Goal: Use online tool/utility: Utilize a website feature to perform a specific function

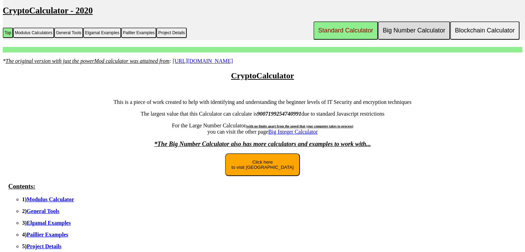
click at [412, 32] on button "Big Number Calculator" at bounding box center [414, 30] width 72 height 18
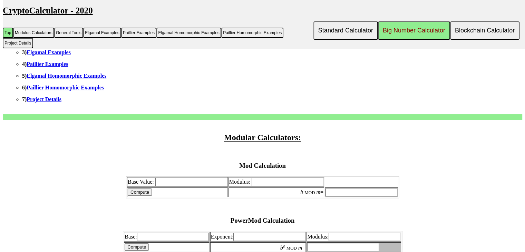
scroll to position [207, 0]
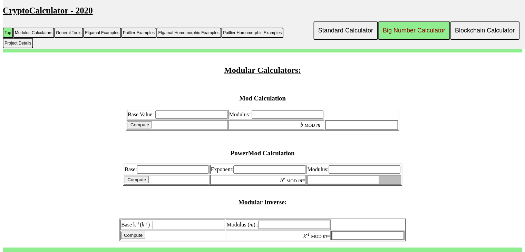
click at [187, 115] on input "Base Value:" at bounding box center [191, 114] width 72 height 8
click at [309, 112] on input "Modulus:" at bounding box center [288, 114] width 72 height 8
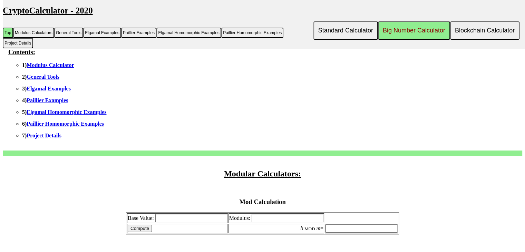
scroll to position [0, 0]
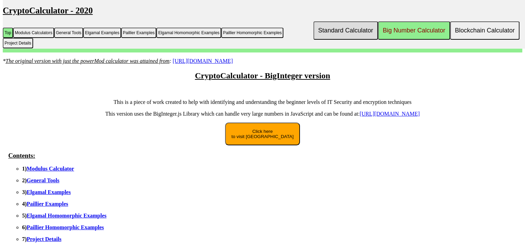
click at [345, 29] on button "Standard Calculator" at bounding box center [345, 30] width 65 height 18
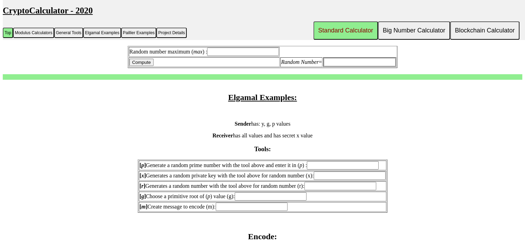
scroll to position [587, 0]
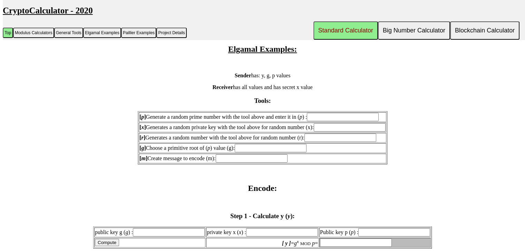
click at [335, 116] on input "[ p ] Generate a random prime number with the tool above and enter it in ( p ) :" at bounding box center [343, 117] width 72 height 8
type input "71"
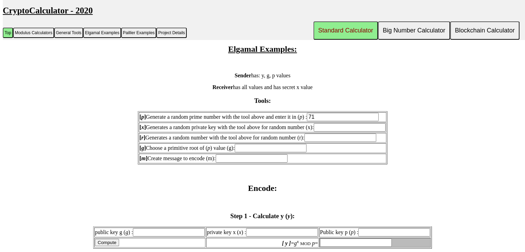
type input "71"
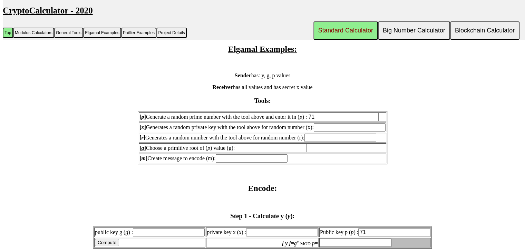
type input "71"
click at [348, 126] on input "[ x ] Generates a random private key with the tool above for random number (x):" at bounding box center [350, 127] width 72 height 8
type input "2"
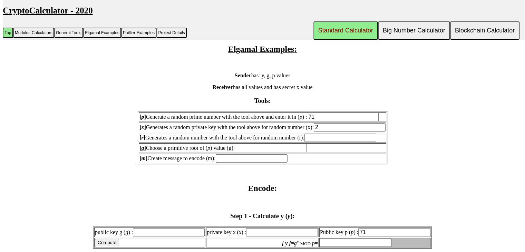
type input "2"
click at [323, 143] on td "[ g ] Choose a primitive root of ( p ) value (g):" at bounding box center [263, 148] width 248 height 10
click at [329, 134] on input "[ r ] Generates a random number with the tool above for random number (r):" at bounding box center [340, 138] width 72 height 8
type input "2"
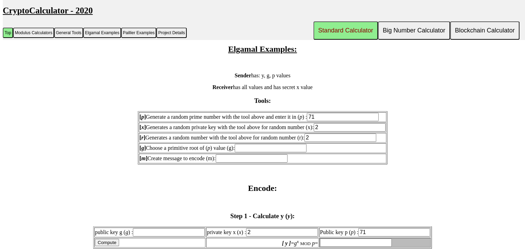
type input "2"
click at [333, 125] on input "2" at bounding box center [350, 127] width 72 height 8
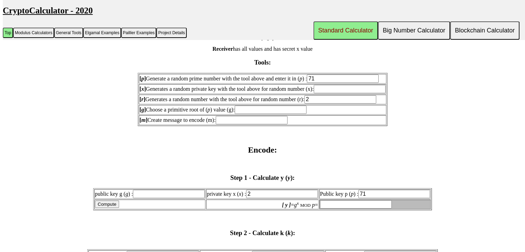
scroll to position [626, 0]
click at [173, 190] on input "public key g ( g ) :" at bounding box center [169, 194] width 72 height 8
click at [329, 95] on input "2" at bounding box center [340, 99] width 72 height 8
click at [264, 106] on input "[ g ] Choose a primitive root of ( p ) value (g):" at bounding box center [271, 109] width 72 height 8
type input "7"
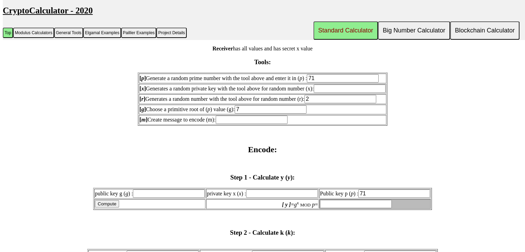
type input "7"
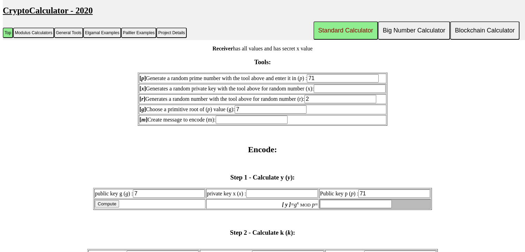
click at [244, 116] on input "[ m ] Create message to encode (m):" at bounding box center [252, 120] width 72 height 8
type input "30"
click at [112, 200] on input "Compute" at bounding box center [107, 203] width 24 height 7
type input "1"
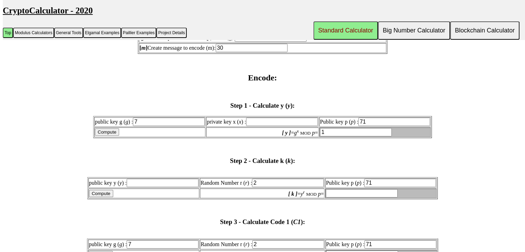
scroll to position [697, 0]
click at [107, 190] on input "Compute" at bounding box center [101, 193] width 24 height 7
type input "invalid"
click at [152, 179] on input "public key y ( y ) :" at bounding box center [163, 183] width 72 height 8
type input "1"
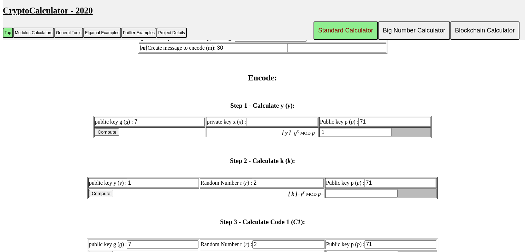
click at [108, 190] on input "Compute" at bounding box center [101, 193] width 24 height 7
type input "1"
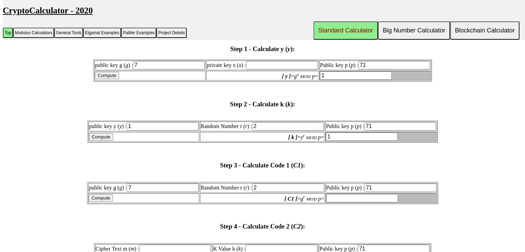
scroll to position [756, 0]
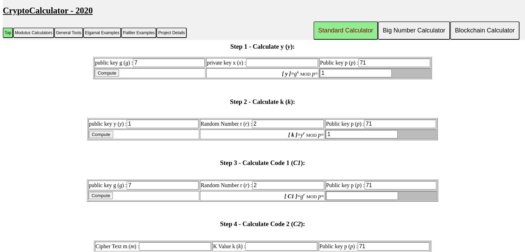
click at [95, 192] on input "Compute" at bounding box center [101, 195] width 24 height 7
type input "49"
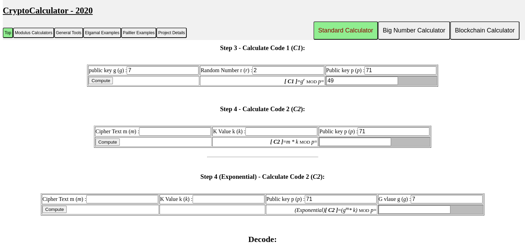
click at [109, 138] on input "Compute" at bounding box center [108, 141] width 24 height 7
type input "invalid"
click at [159, 127] on input "Cipher Text m ( m ) :" at bounding box center [175, 131] width 72 height 8
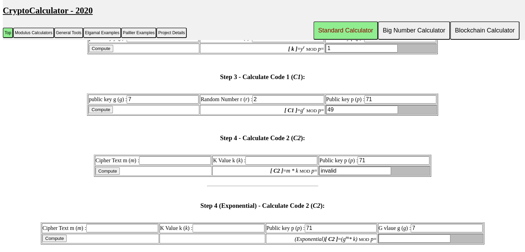
scroll to position [842, 0]
type input "30"
click at [103, 167] on input "Compute" at bounding box center [108, 170] width 24 height 7
type input "invalid"
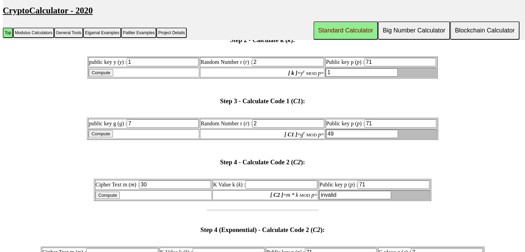
scroll to position [801, 0]
